Goal: Task Accomplishment & Management: Use online tool/utility

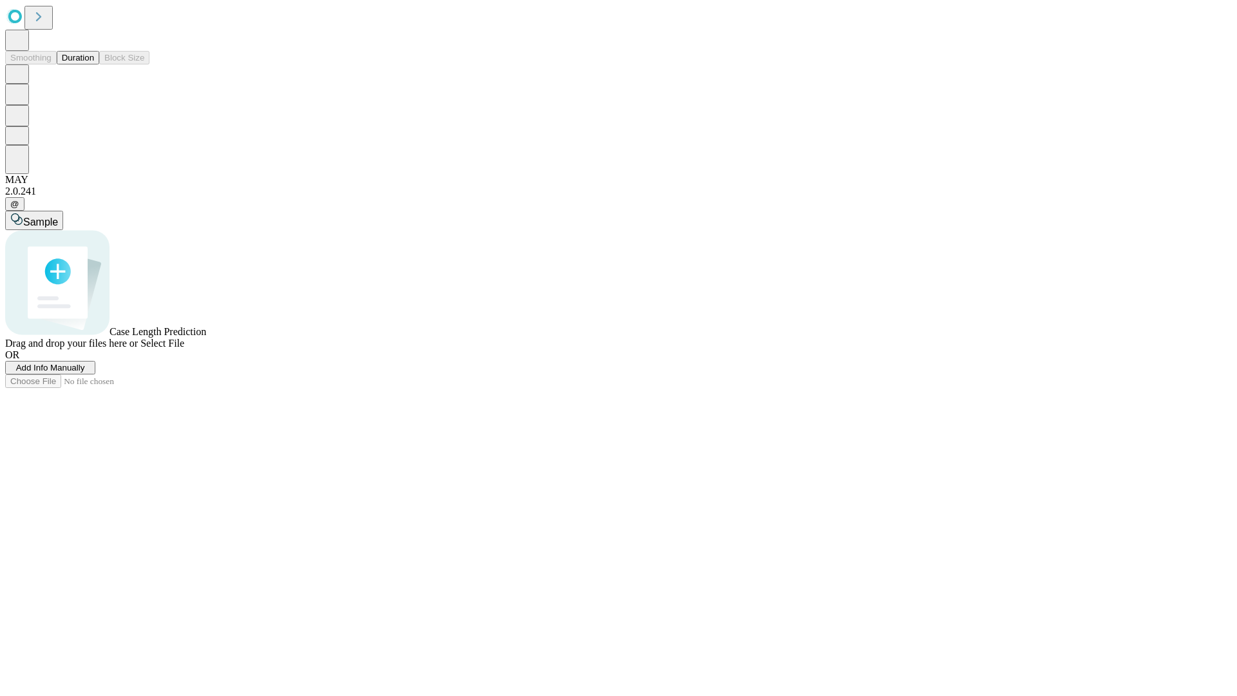
click at [94, 64] on button "Duration" at bounding box center [78, 58] width 43 height 14
click at [85, 372] on span "Add Info Manually" at bounding box center [50, 368] width 69 height 10
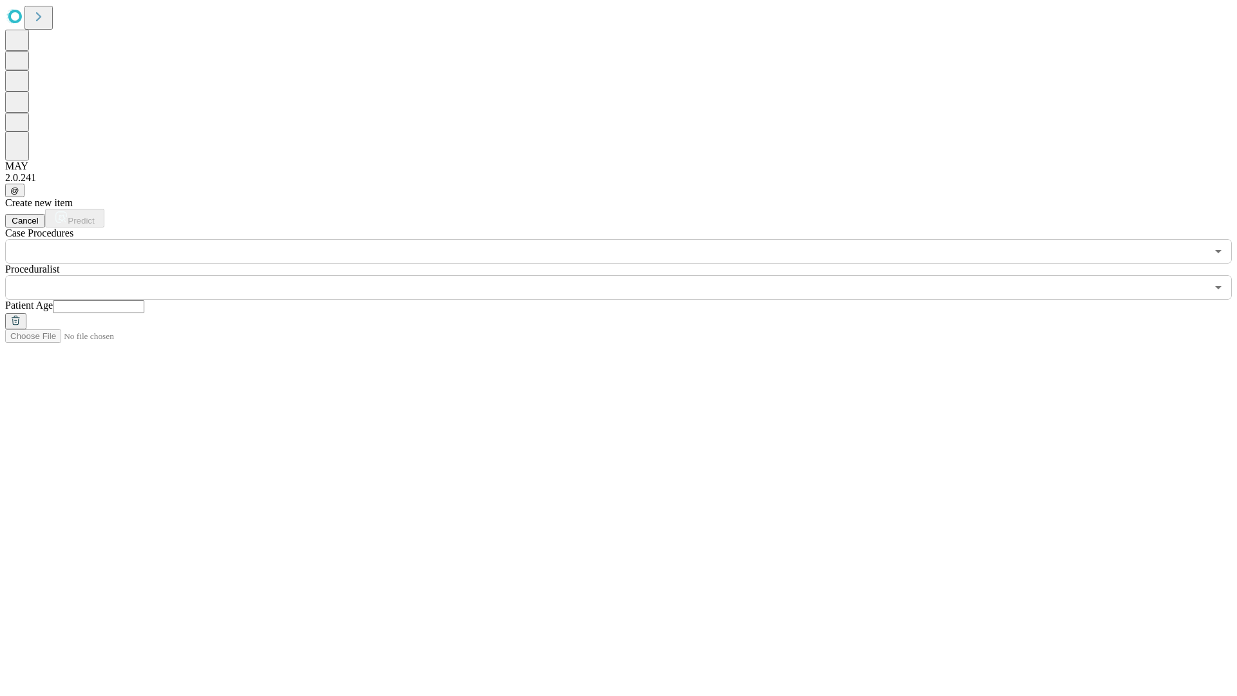
click at [144, 300] on input "text" at bounding box center [98, 306] width 91 height 13
type input "**"
click at [627, 275] on input "text" at bounding box center [606, 287] width 1202 height 24
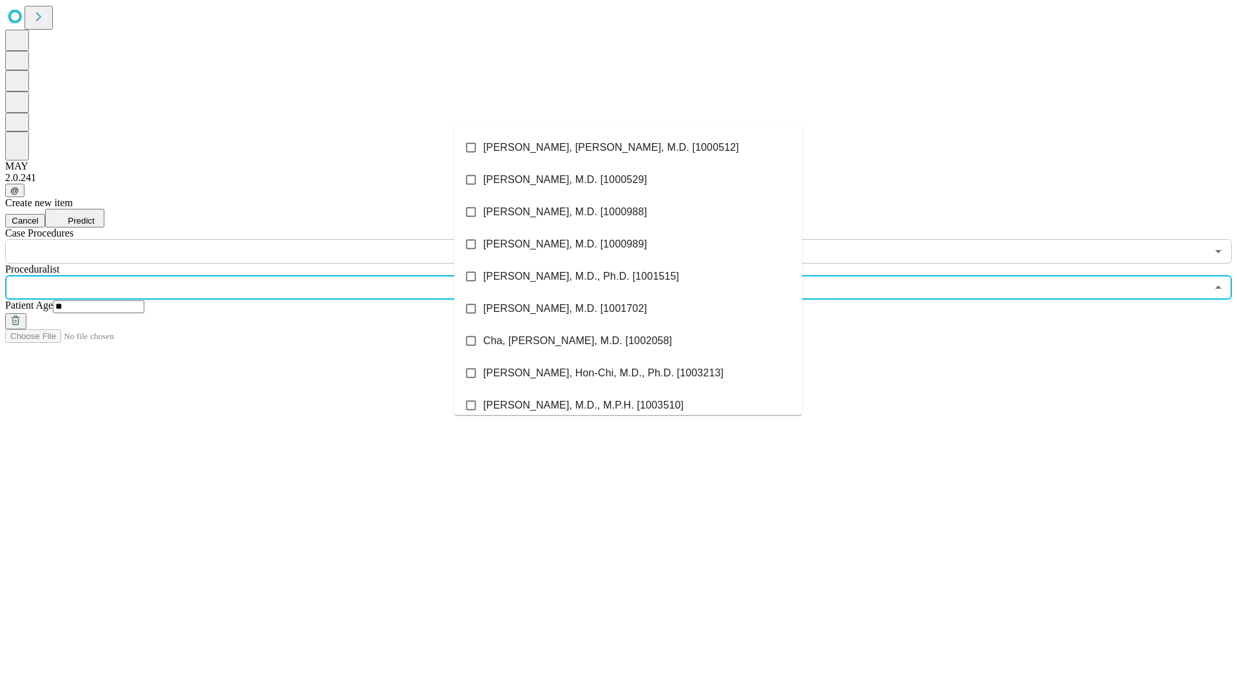
click at [628, 148] on li "[PERSON_NAME], [PERSON_NAME], M.D. [1000512]" at bounding box center [628, 147] width 348 height 32
